Goal: Task Accomplishment & Management: Manage account settings

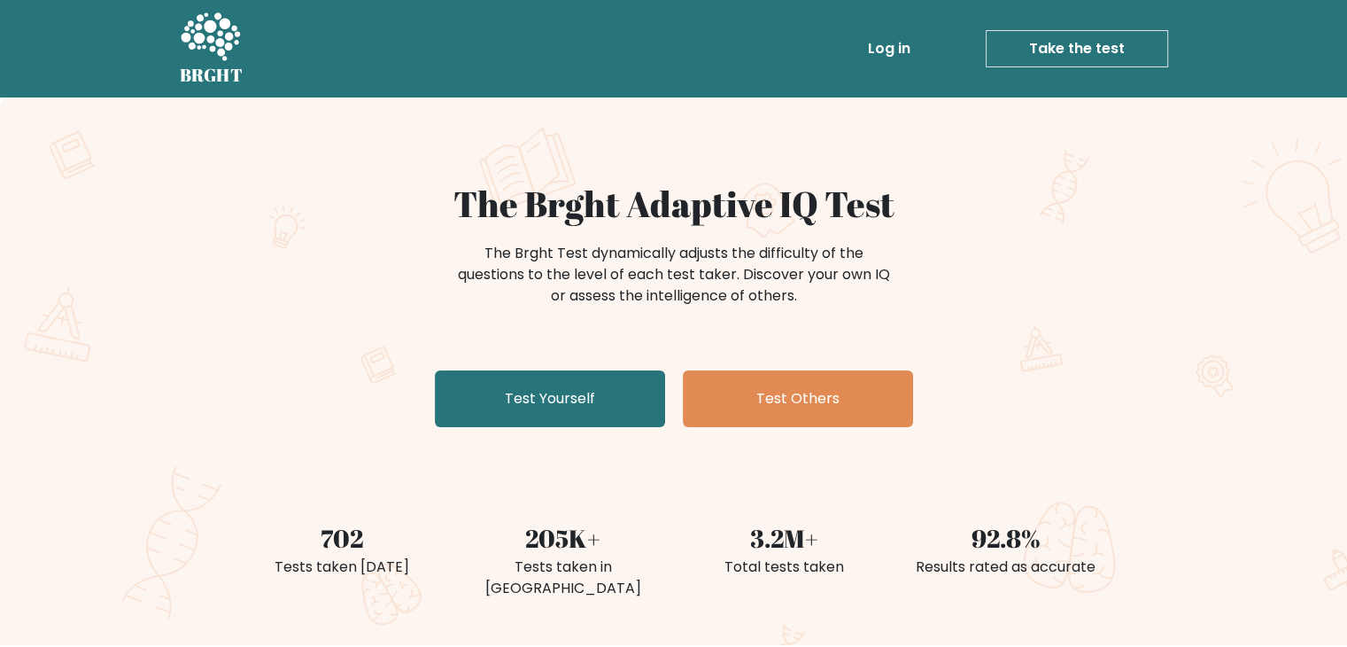
click at [896, 43] on link "Log in" at bounding box center [889, 48] width 57 height 35
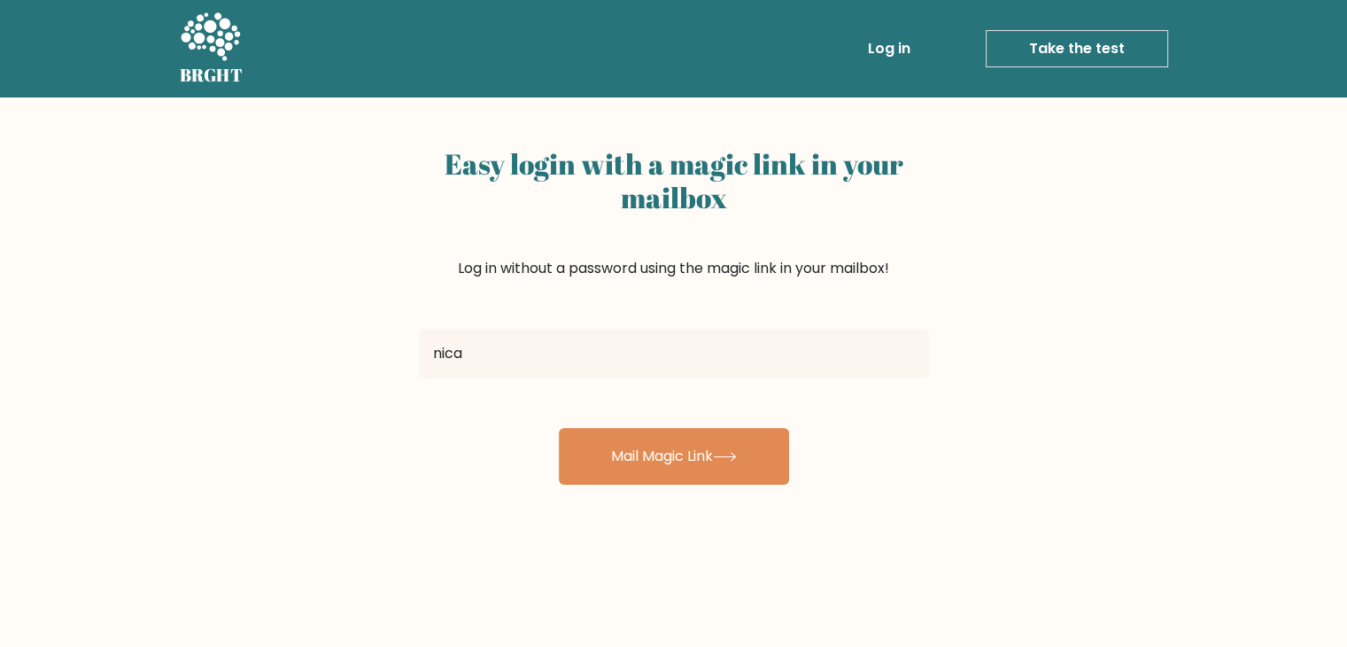
type input "[EMAIL_ADDRESS][DOMAIN_NAME]"
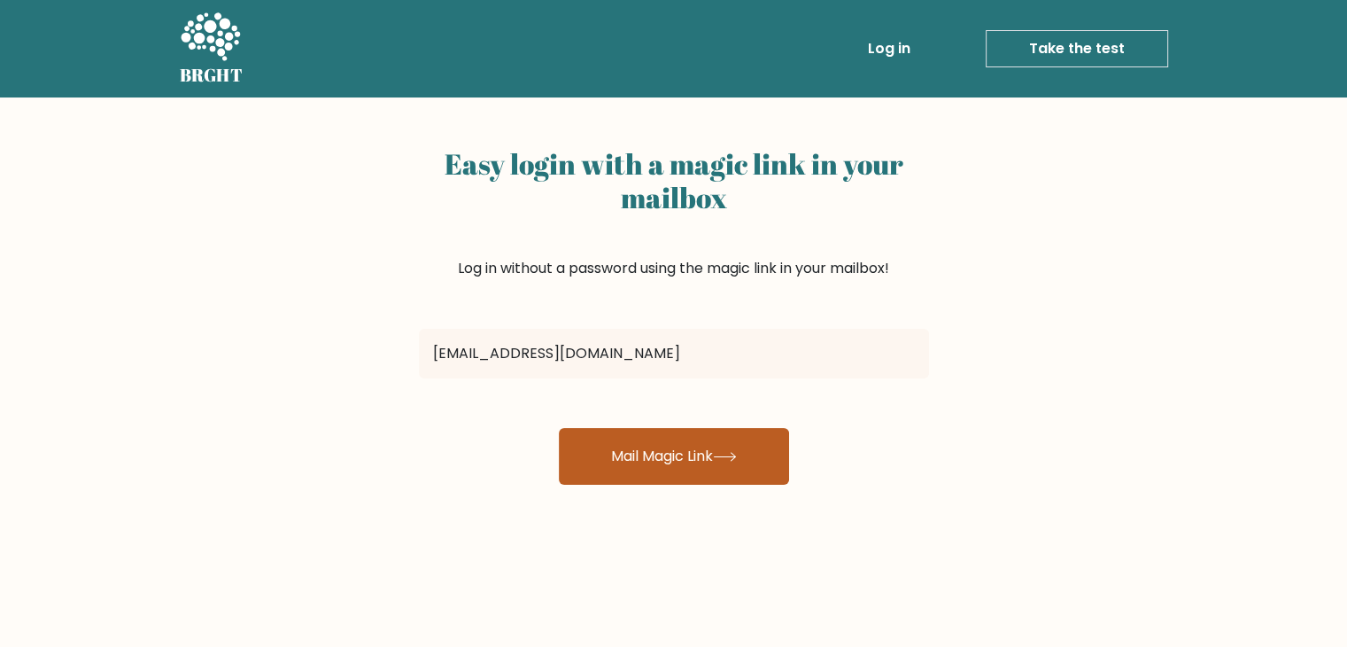
click at [694, 460] on button "Mail Magic Link" at bounding box center [674, 456] width 230 height 57
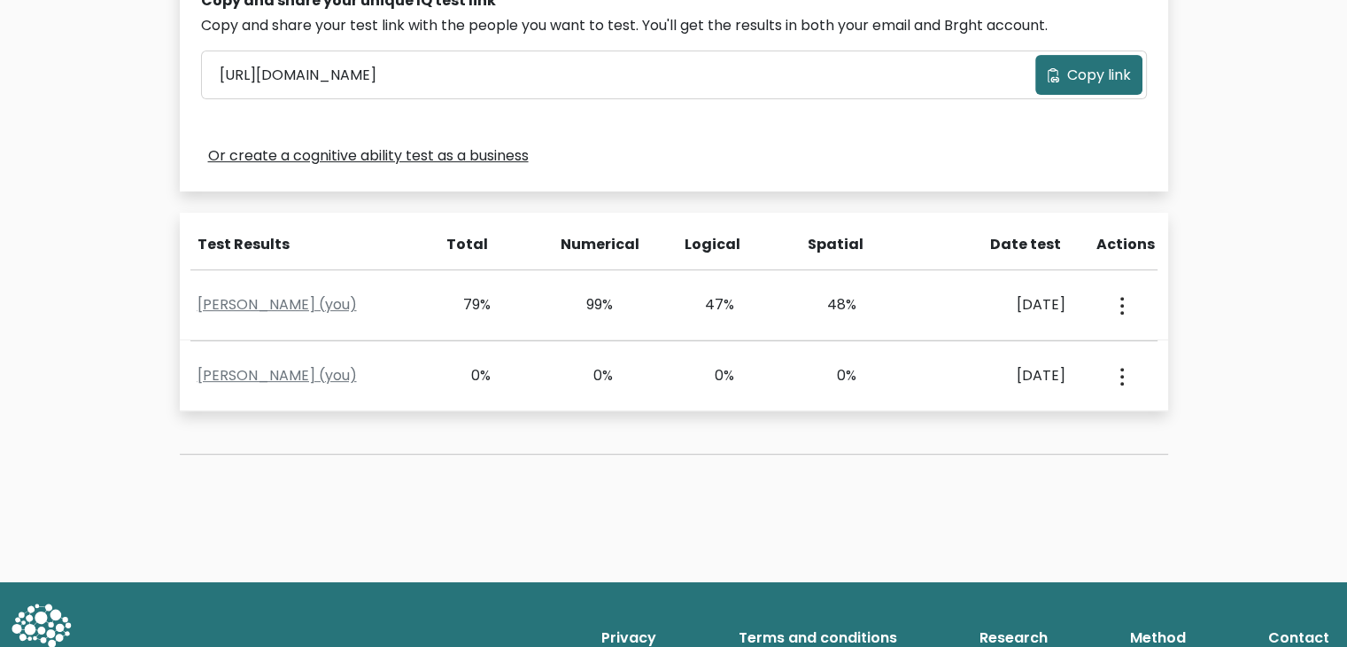
scroll to position [620, 0]
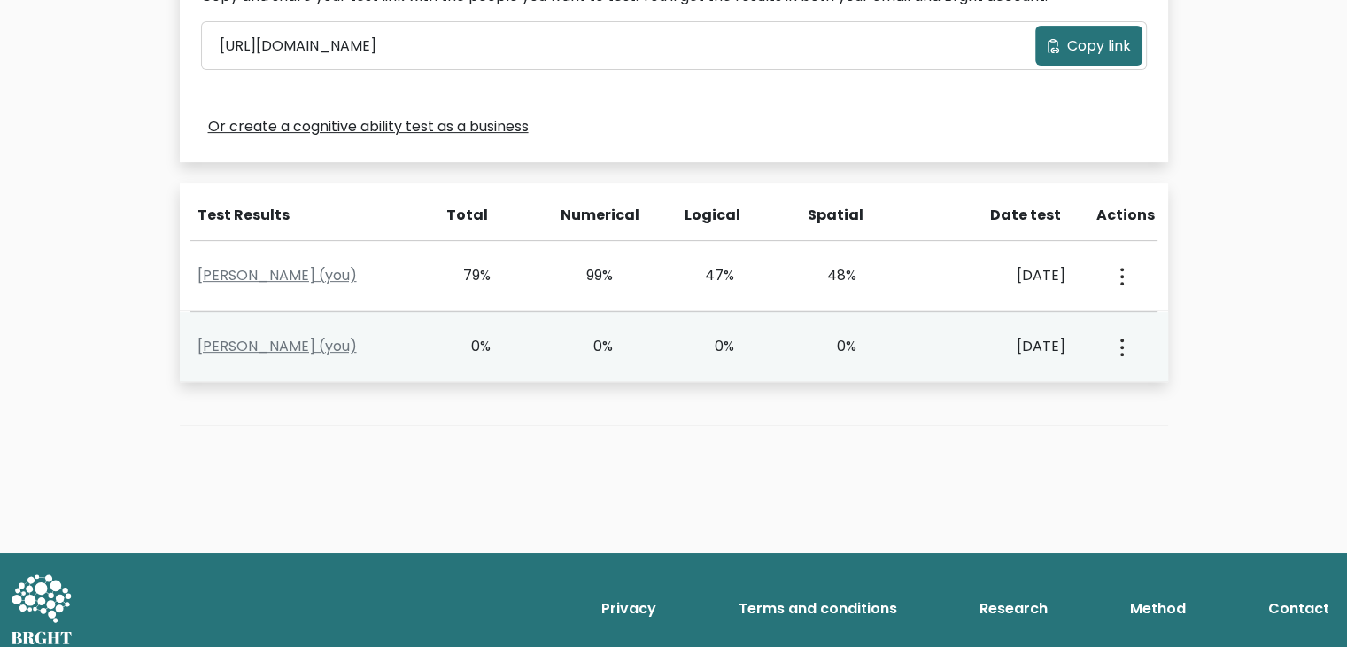
click at [1121, 356] on button "button" at bounding box center [1120, 346] width 14 height 55
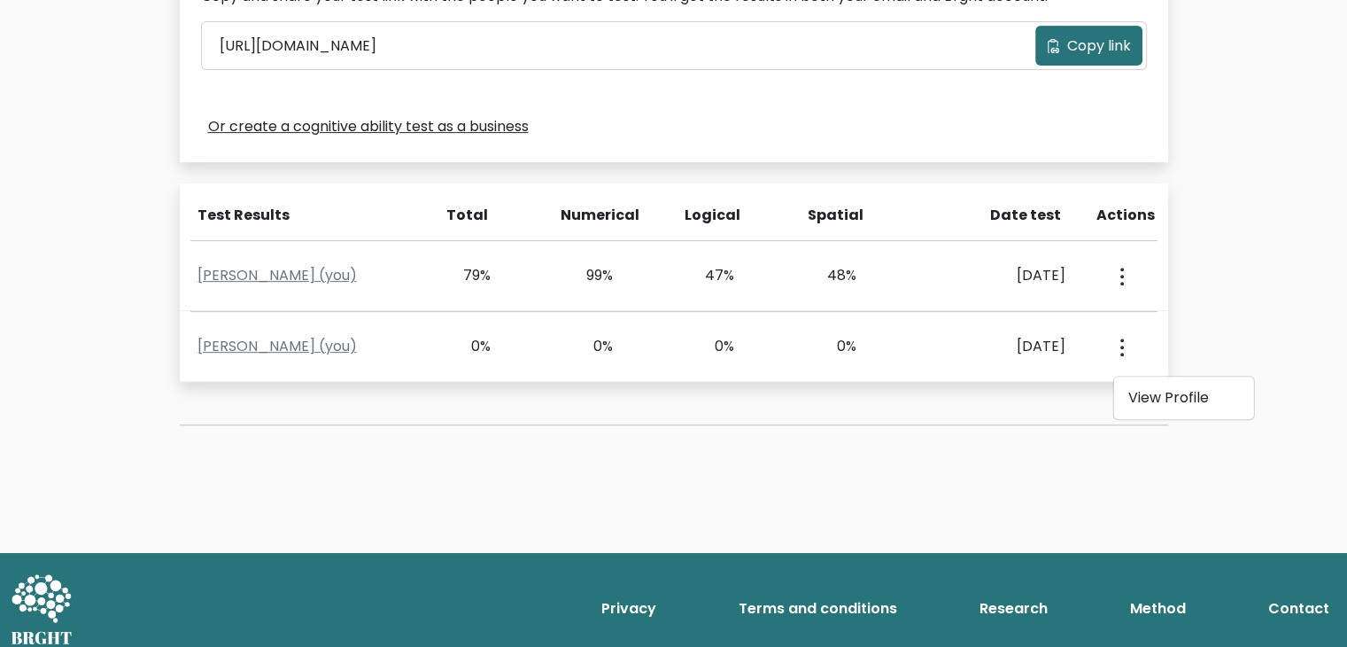
click at [1206, 306] on div "Test the IQ of other people 40 questions 30 minutes English Create your unique …" at bounding box center [673, 14] width 1347 height 1075
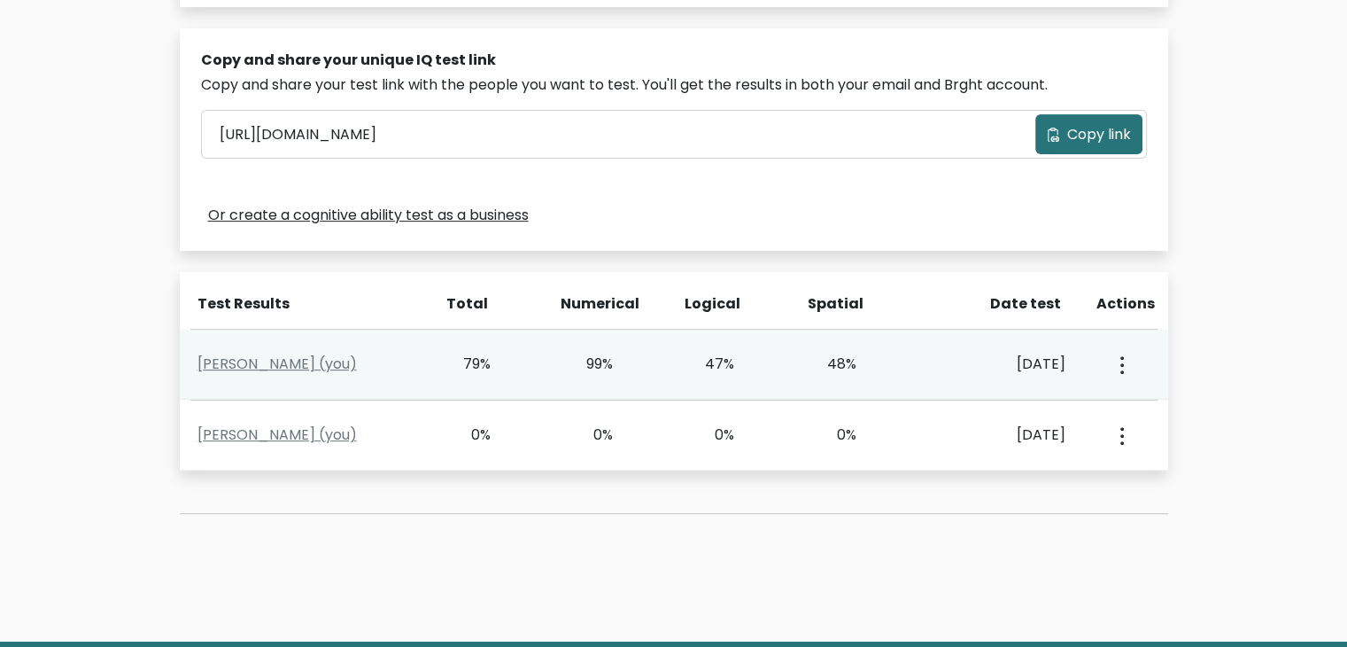
scroll to position [531, 0]
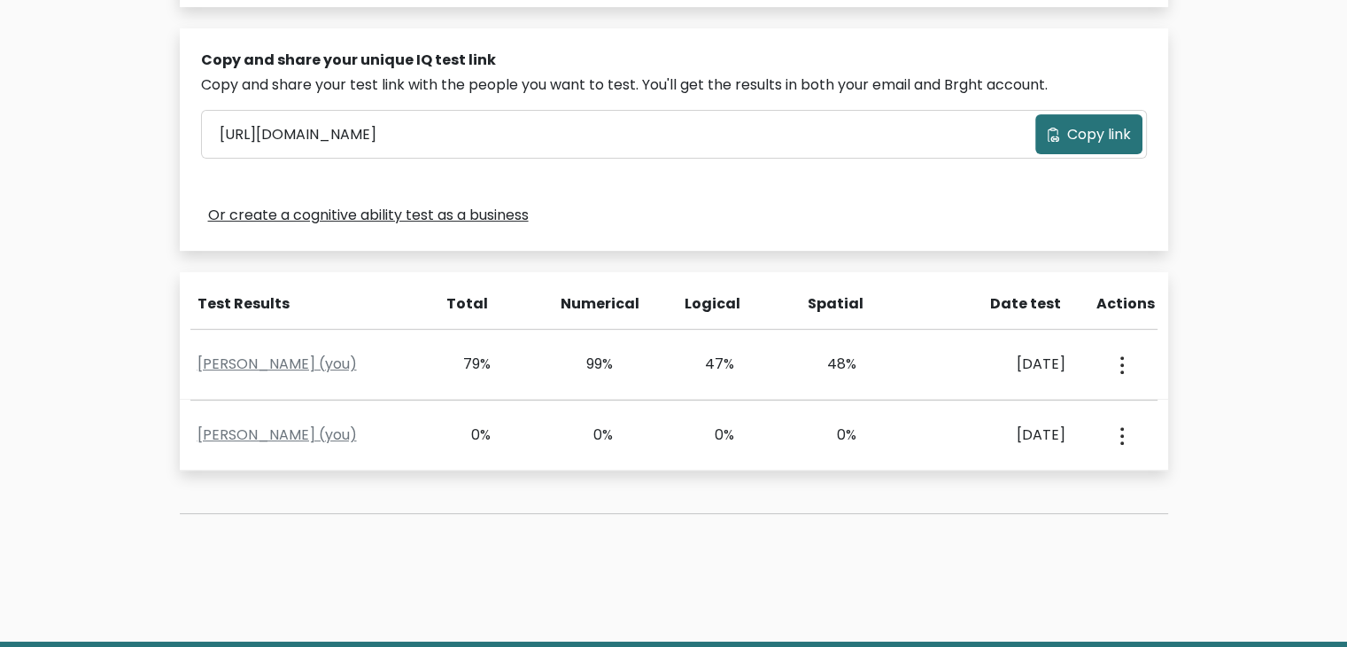
click at [1072, 128] on span "Copy link" at bounding box center [1099, 134] width 64 height 21
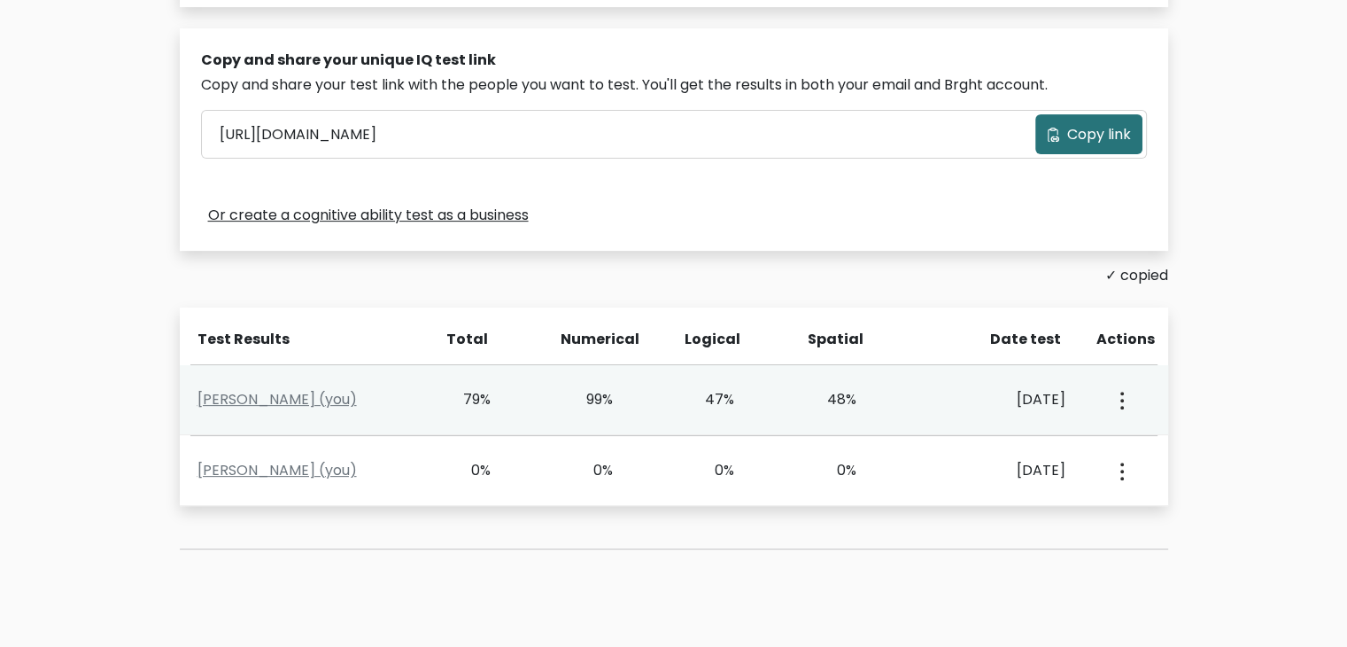
click at [1124, 406] on button "button" at bounding box center [1120, 399] width 14 height 55
click at [1149, 446] on link "View Profile" at bounding box center [1183, 451] width 140 height 28
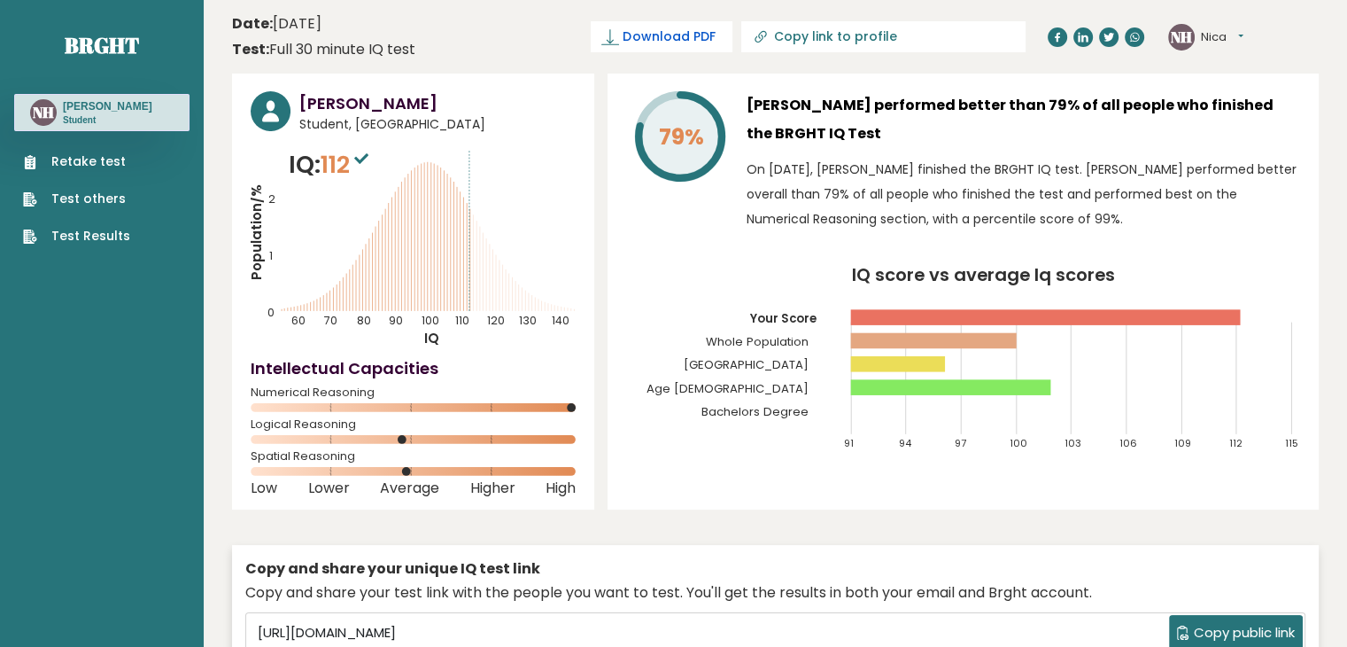
click at [715, 31] on span "Download PDF" at bounding box center [669, 36] width 92 height 19
